Goal: Transaction & Acquisition: Book appointment/travel/reservation

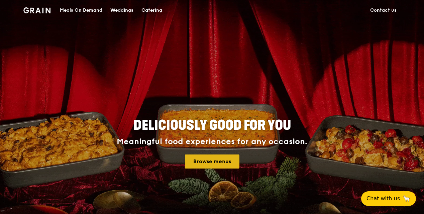
click at [219, 164] on link "Browse menus" at bounding box center [212, 162] width 55 height 14
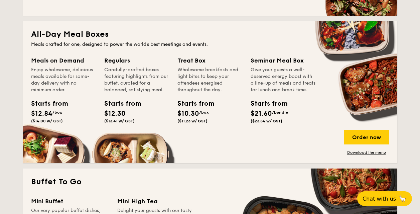
scroll to position [432, 0]
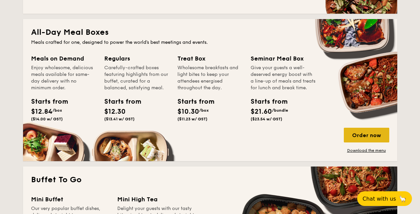
click at [376, 137] on div "Order now" at bounding box center [366, 135] width 45 height 15
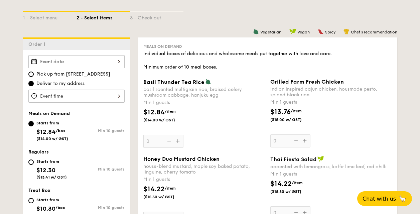
scroll to position [157, 0]
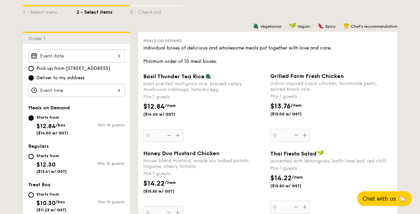
click at [74, 53] on input "Basil Thunder Tea [PERSON_NAME] scented multigrain rice, braised celery mushroo…" at bounding box center [76, 55] width 96 height 13
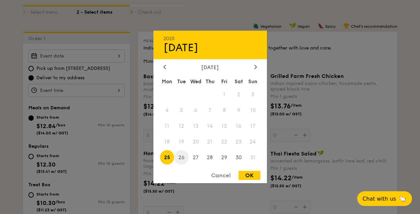
click at [185, 152] on span "26" at bounding box center [181, 157] width 14 height 14
click at [253, 178] on div "OK" at bounding box center [250, 175] width 22 height 9
type input "[DATE]"
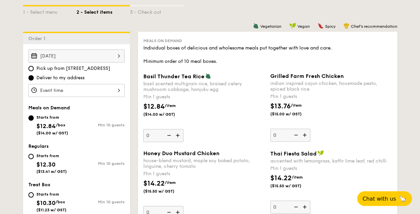
click at [115, 91] on input "Basil Thunder Tea [PERSON_NAME] scented multigrain rice, braised celery mushroo…" at bounding box center [76, 90] width 96 height 13
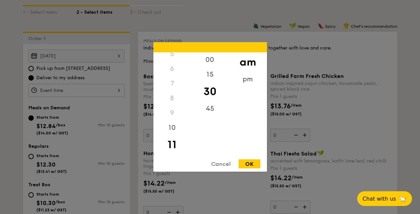
click at [169, 144] on div "11" at bounding box center [173, 144] width 38 height 19
click at [175, 143] on div "11" at bounding box center [173, 144] width 38 height 19
click at [213, 83] on div "30" at bounding box center [210, 91] width 38 height 19
click at [249, 160] on div "OK" at bounding box center [250, 164] width 22 height 9
type input "11:30AM"
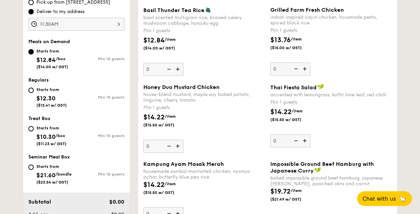
scroll to position [236, 0]
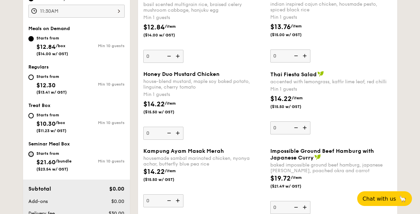
click at [33, 154] on input "Starts from $21.60 /bundle ($23.54 w/ GST) Min 10 guests" at bounding box center [30, 154] width 5 height 5
radio input "true"
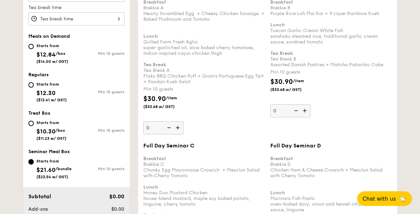
scroll to position [274, 0]
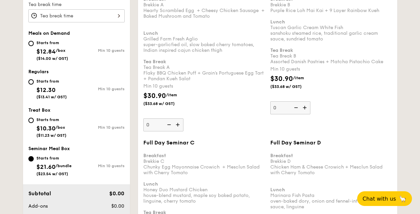
drag, startPoint x: 422, startPoint y: 30, endPoint x: 417, endPoint y: 19, distance: 11.8
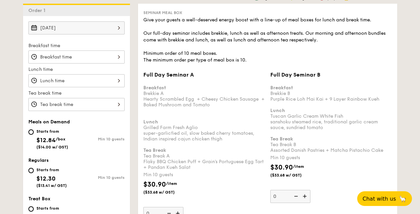
scroll to position [197, 0]
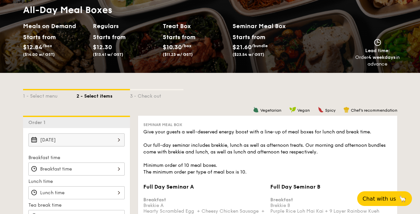
scroll to position [76, 0]
